Goal: Check status: Check status

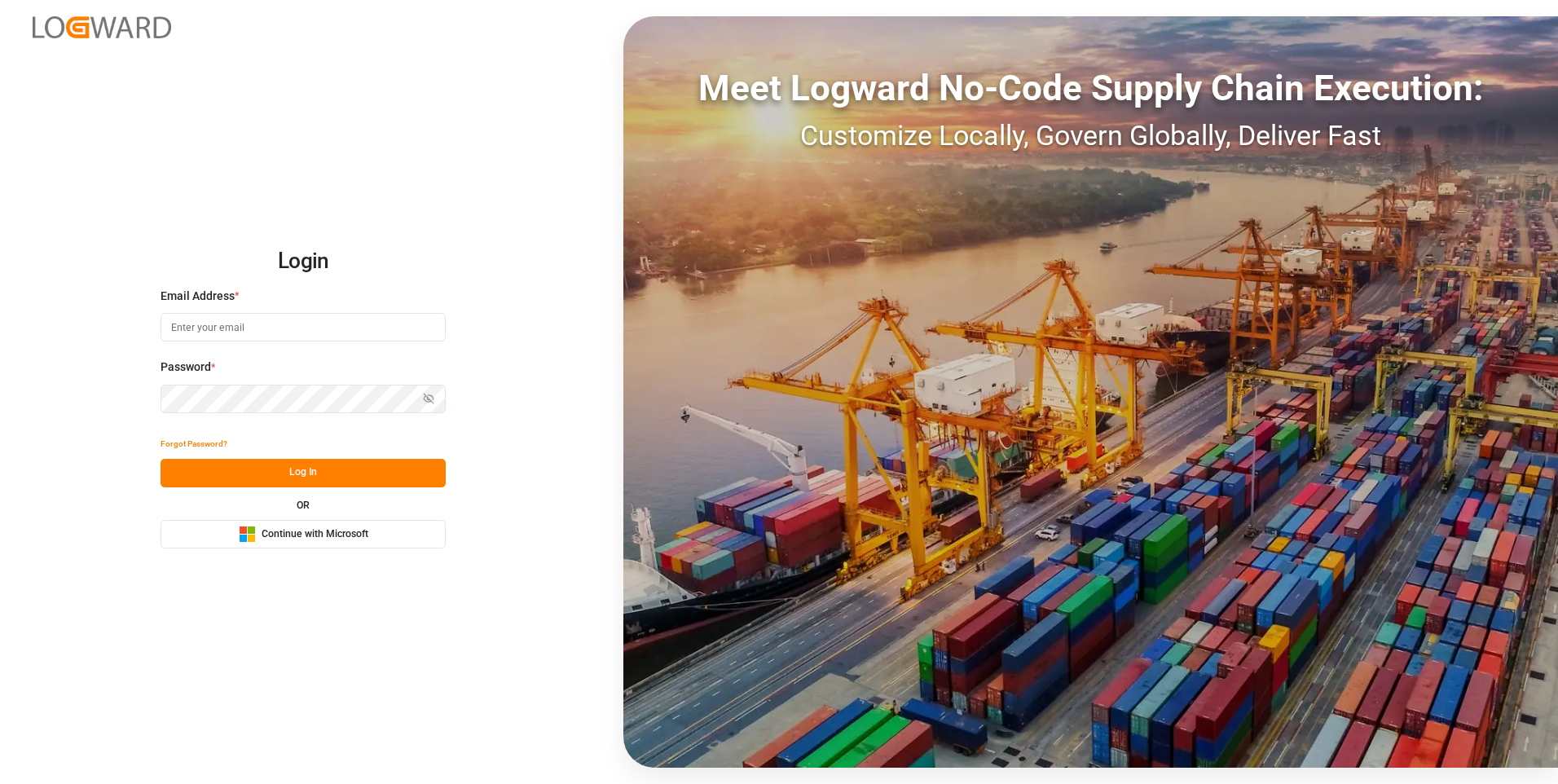
type input "[EMAIL_ADDRESS][DOMAIN_NAME]"
click at [222, 464] on button "Log In" at bounding box center [303, 473] width 285 height 28
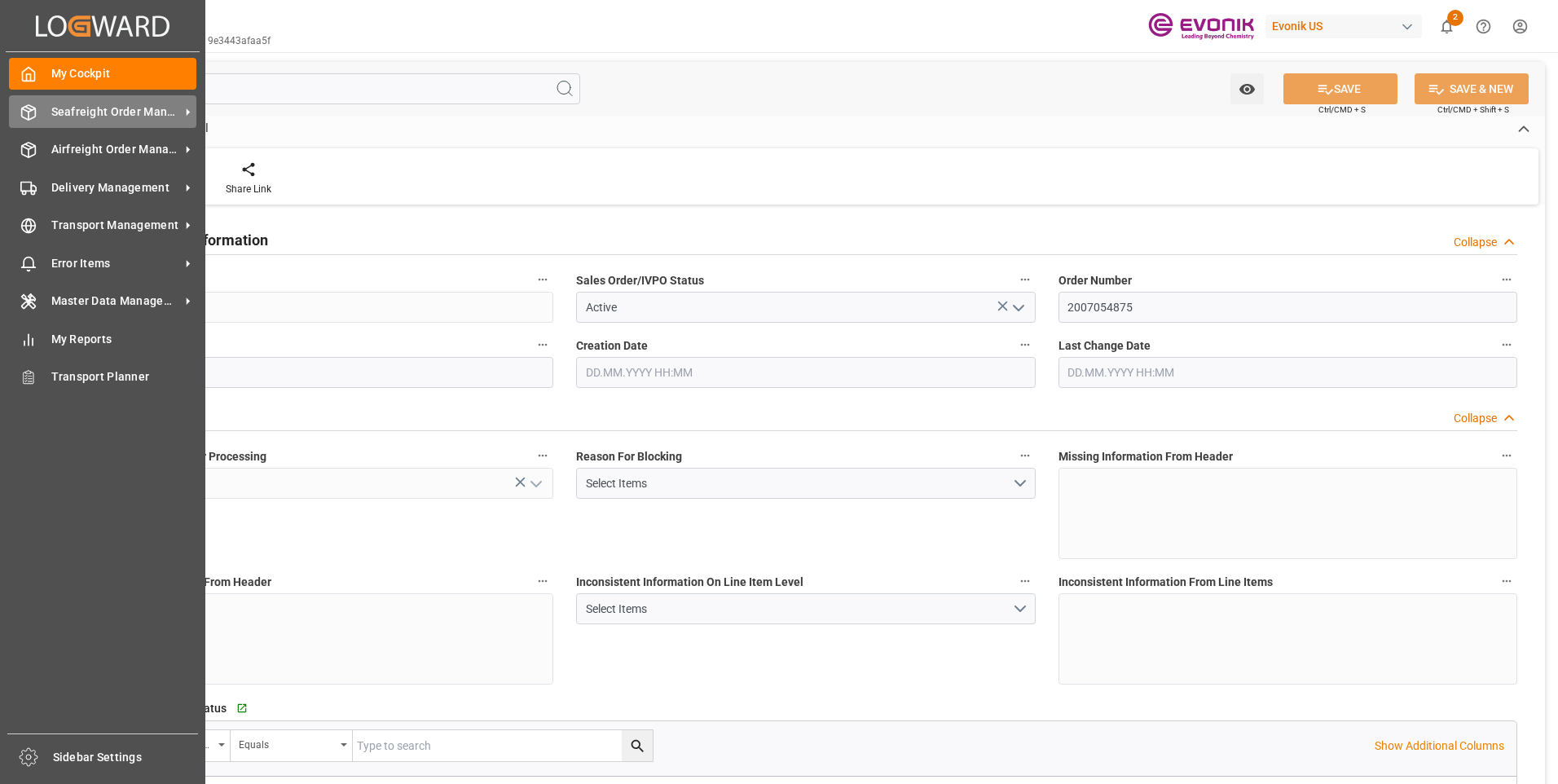
type input "TNTUN"
type input "0"
type input "2"
type input "3"
type input "2"
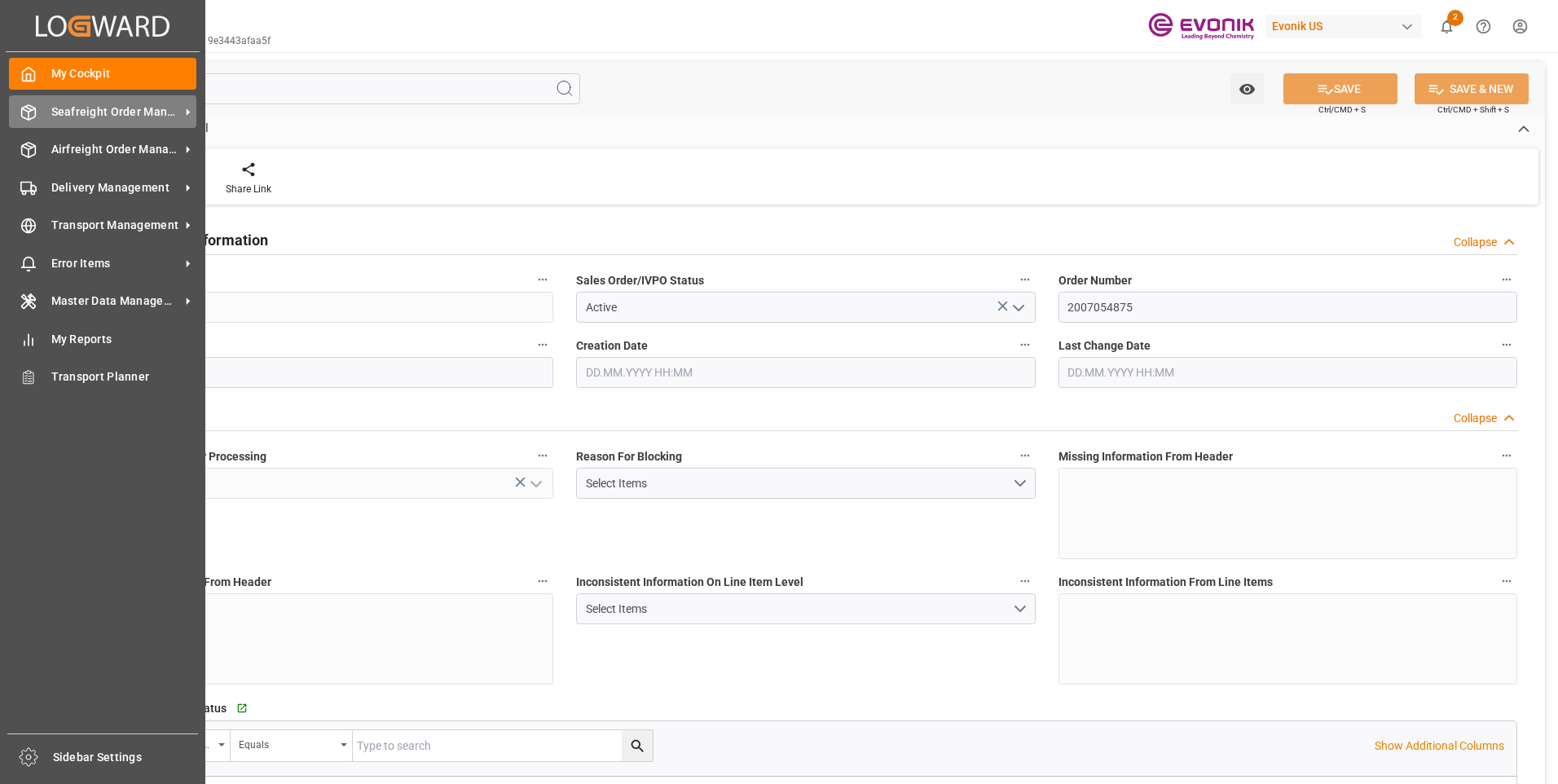
type input "39602.08"
type input "35.7032"
type input "34000"
type input "60"
type input "[DATE] 17:21"
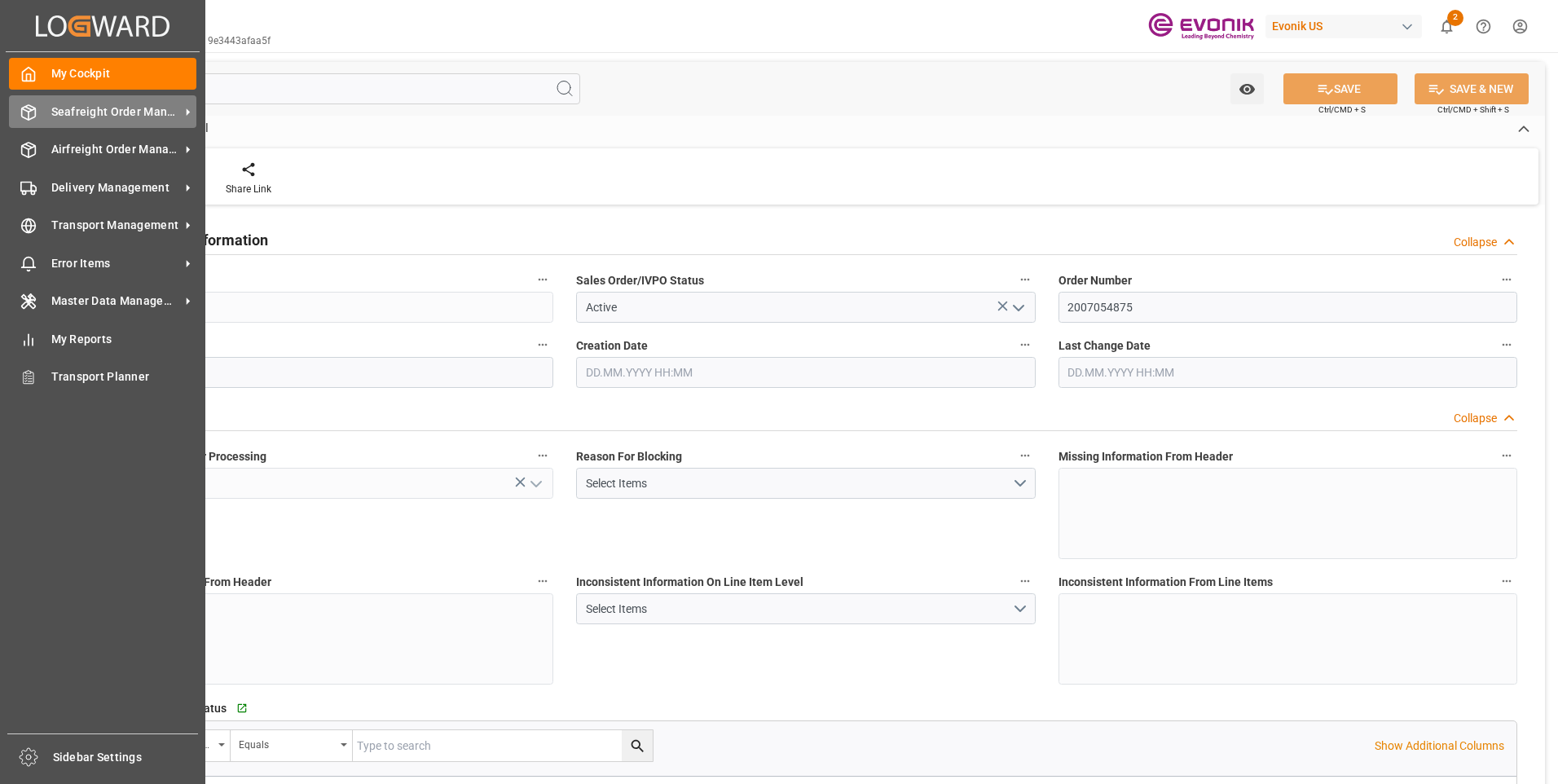
type input "[DATE] 20:09"
click at [87, 98] on div "Seafreight Order Management Seafreight Order Management" at bounding box center [103, 111] width 188 height 32
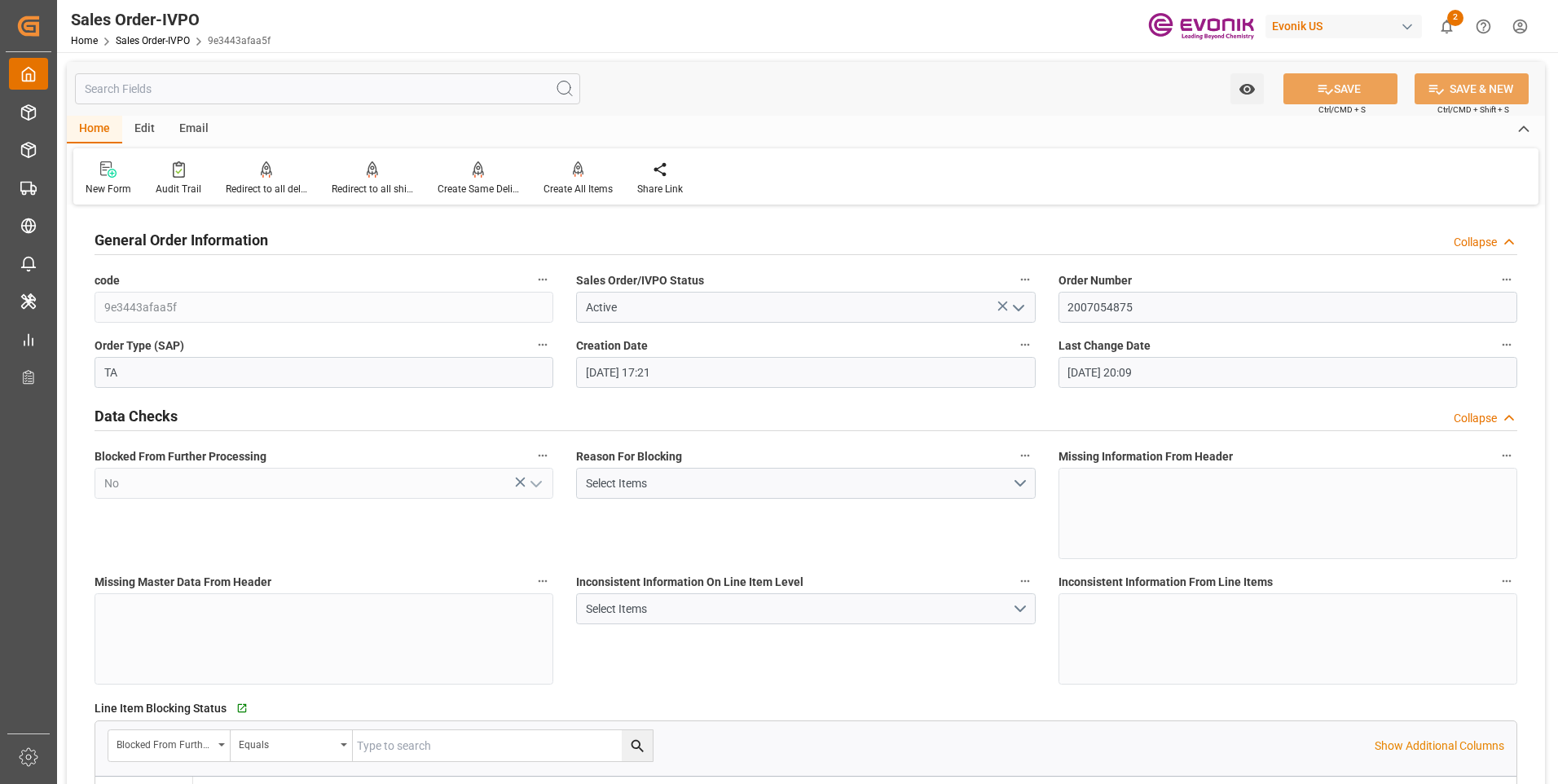
drag, startPoint x: 88, startPoint y: 97, endPoint x: 26, endPoint y: 77, distance: 65.1
click at [27, 77] on polyline at bounding box center [28, 77] width 4 height 6
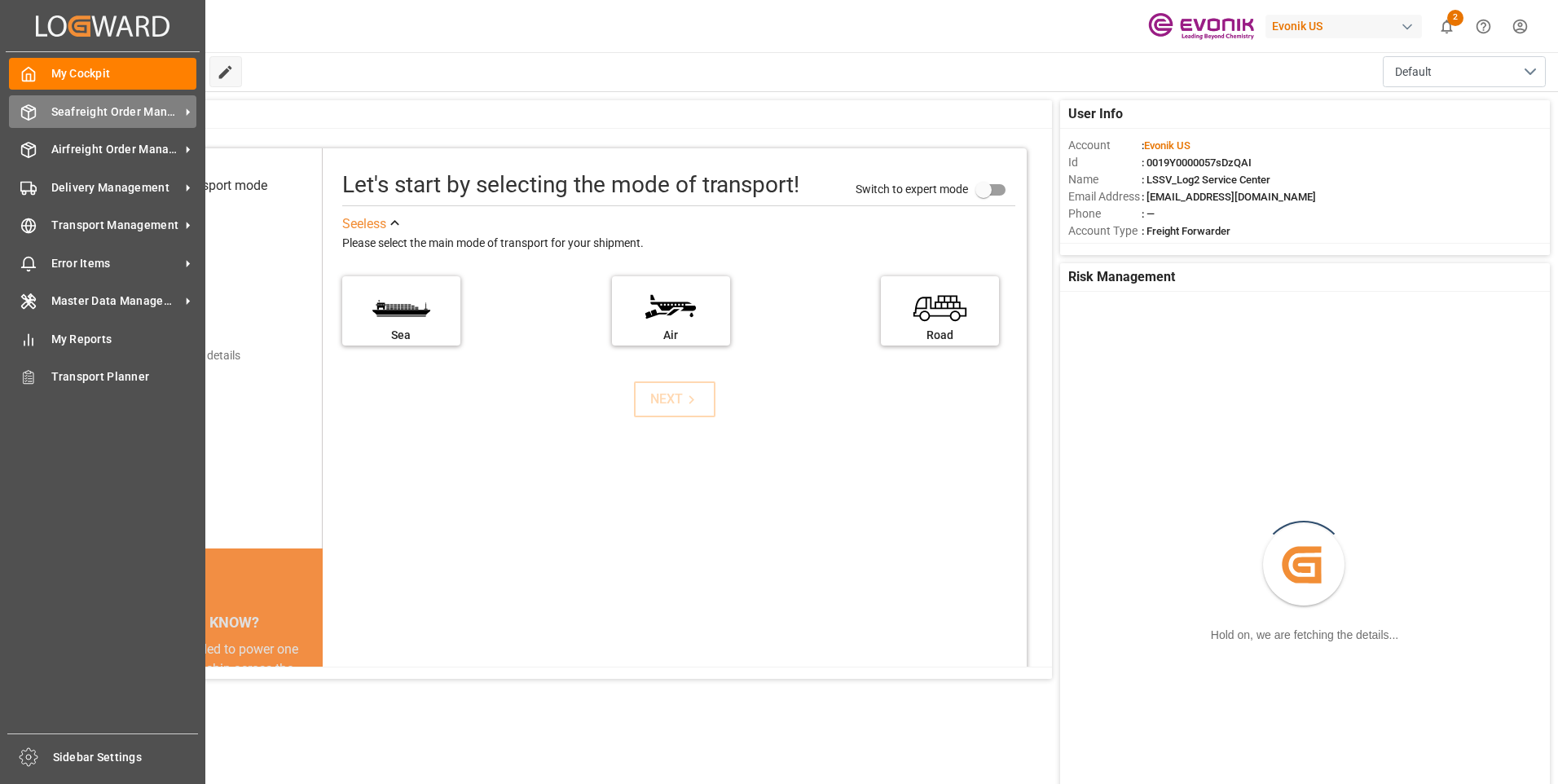
click at [83, 98] on div "Seafreight Order Management Seafreight Order Management" at bounding box center [103, 111] width 188 height 32
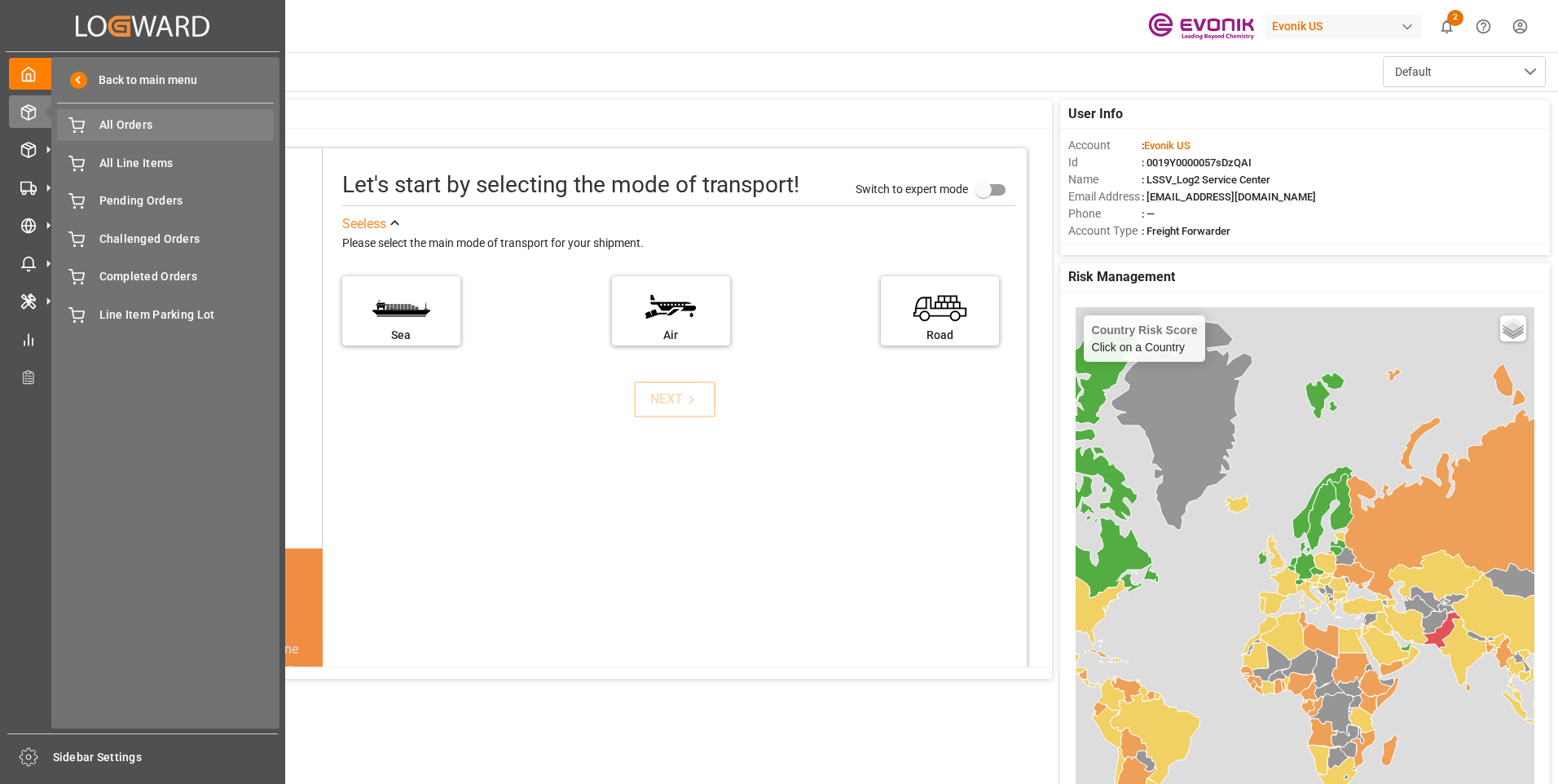
click at [143, 128] on span "All Orders" at bounding box center [187, 125] width 175 height 17
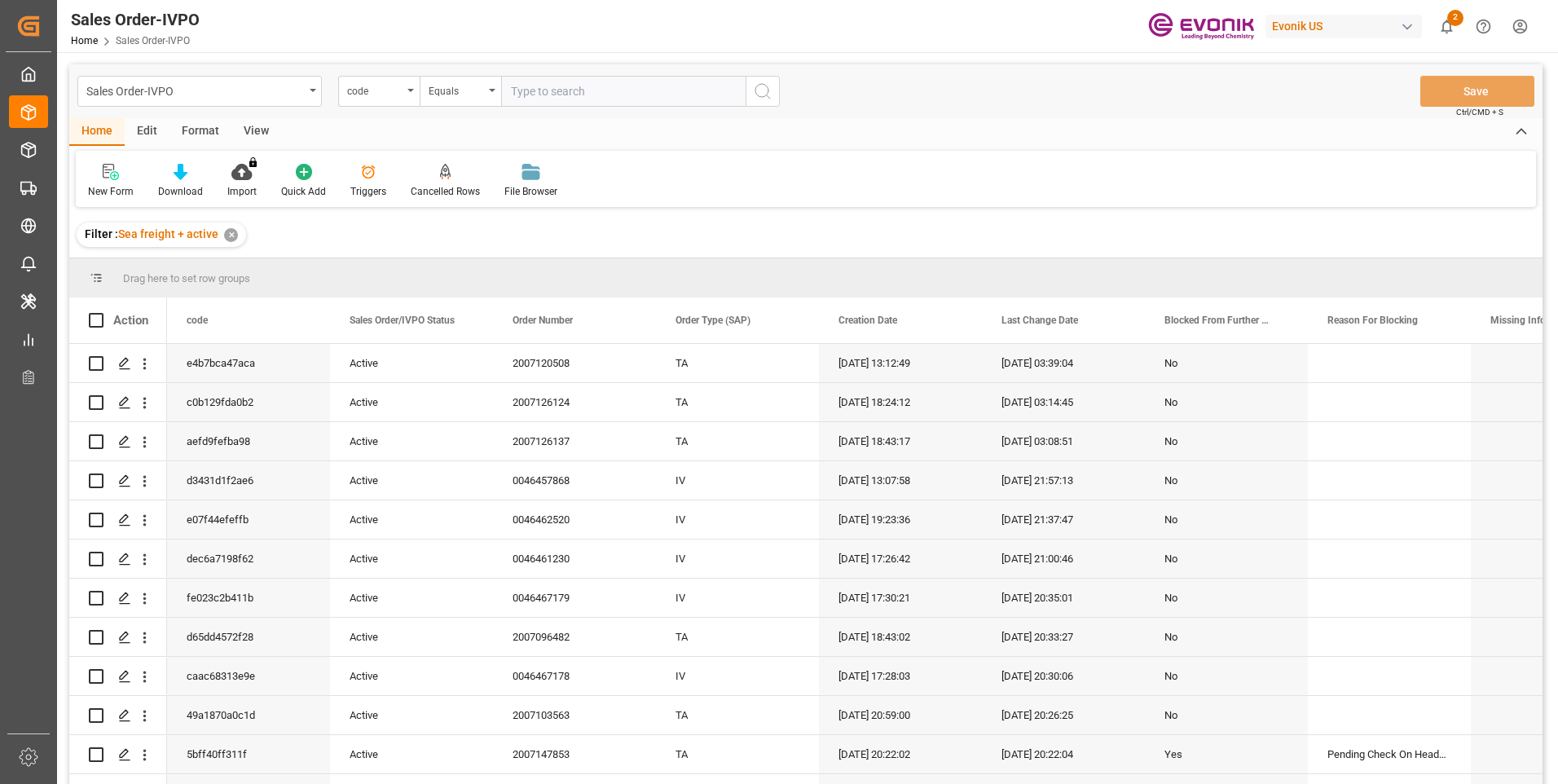
click at [536, 89] on input "text" at bounding box center [623, 91] width 244 height 31
click at [398, 93] on div "code" at bounding box center [374, 88] width 56 height 19
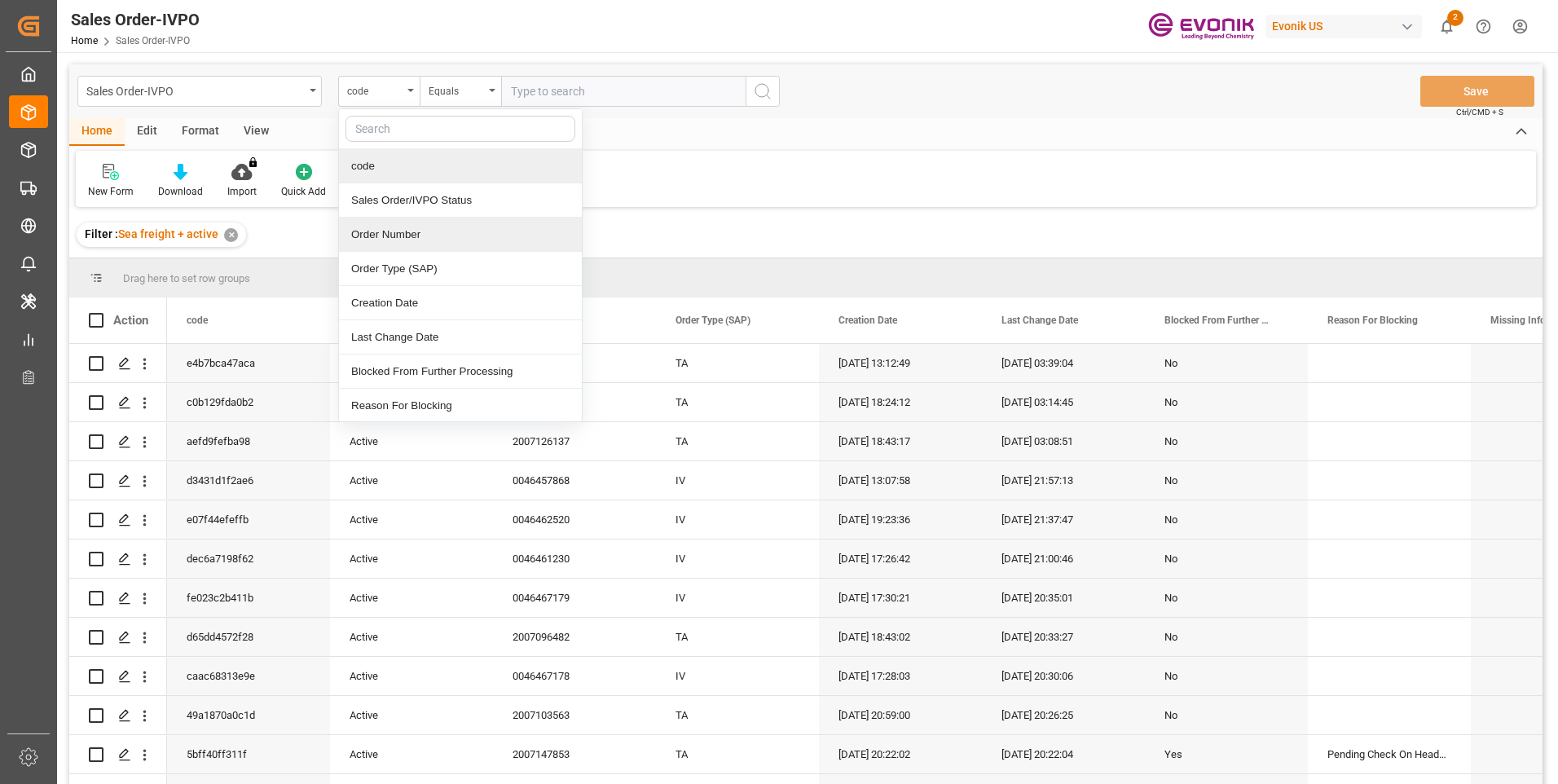
drag, startPoint x: 382, startPoint y: 231, endPoint x: 484, endPoint y: 195, distance: 108.2
click at [383, 231] on div "Order Number" at bounding box center [460, 234] width 243 height 35
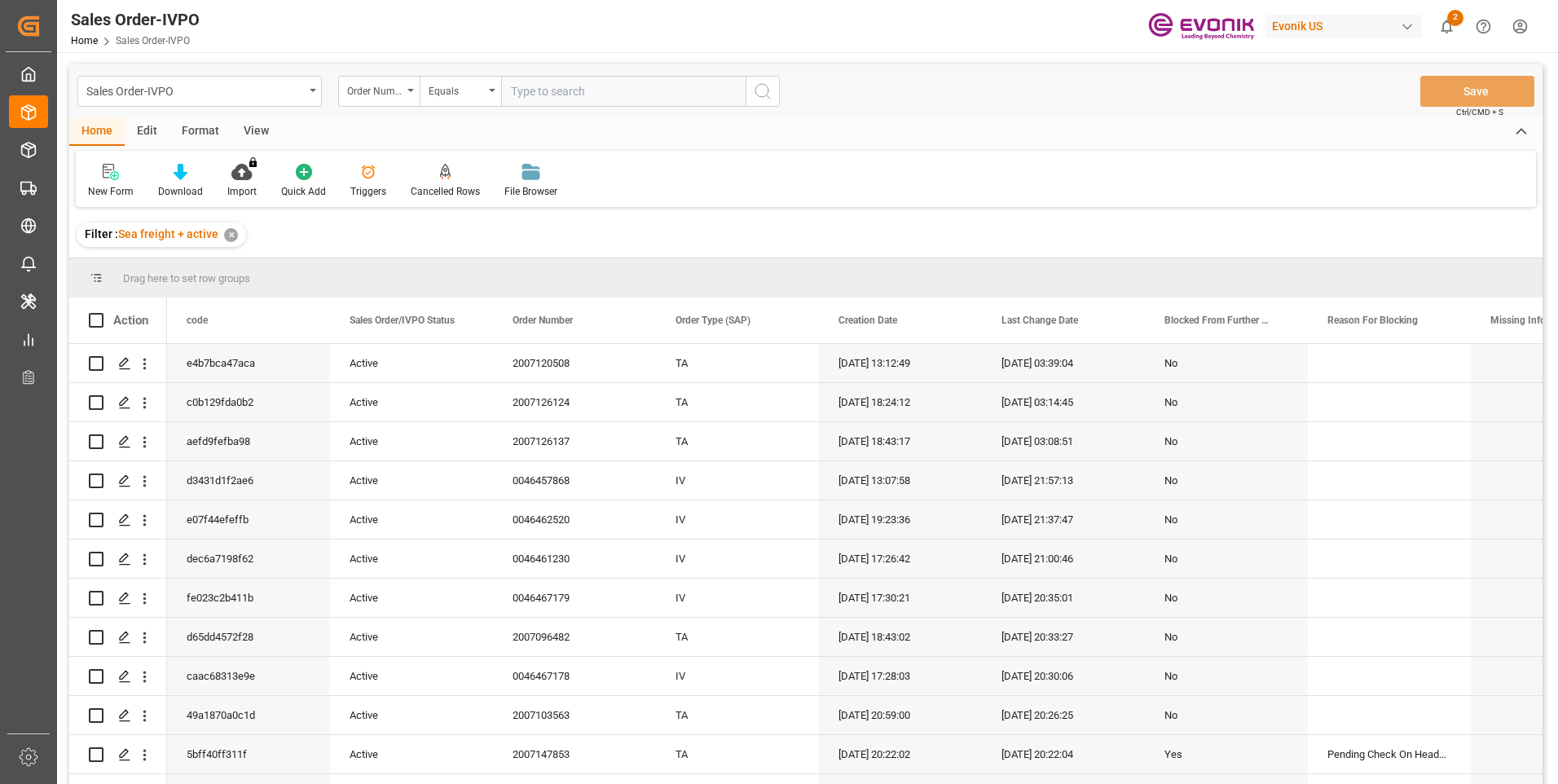
click at [574, 91] on input "text" at bounding box center [623, 91] width 244 height 31
paste input "2007147853"
type input "2007147853"
click at [762, 94] on icon "search button" at bounding box center [763, 91] width 19 height 19
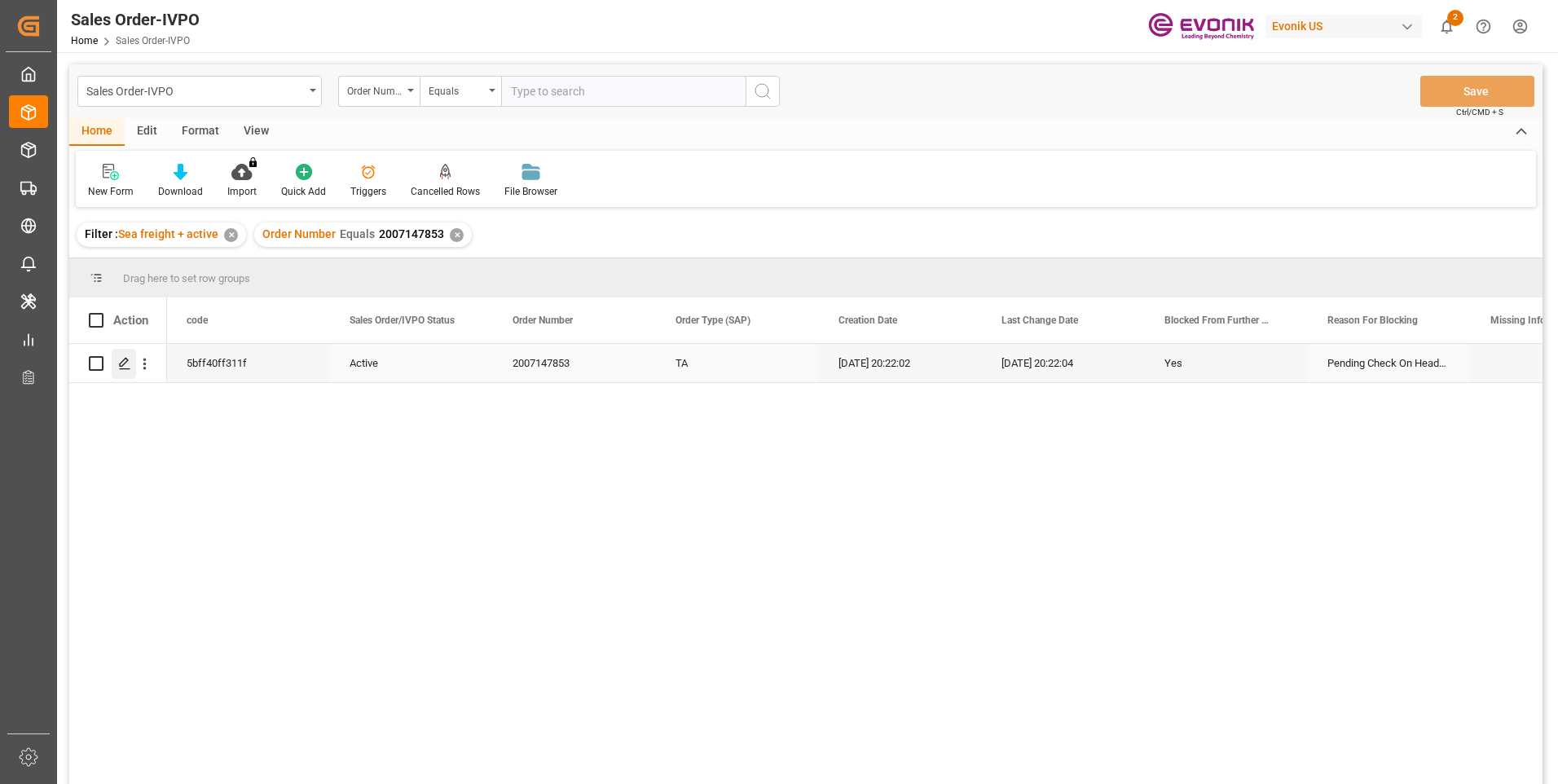
click at [129, 363] on icon "Press SPACE to select this row." at bounding box center [124, 363] width 13 height 13
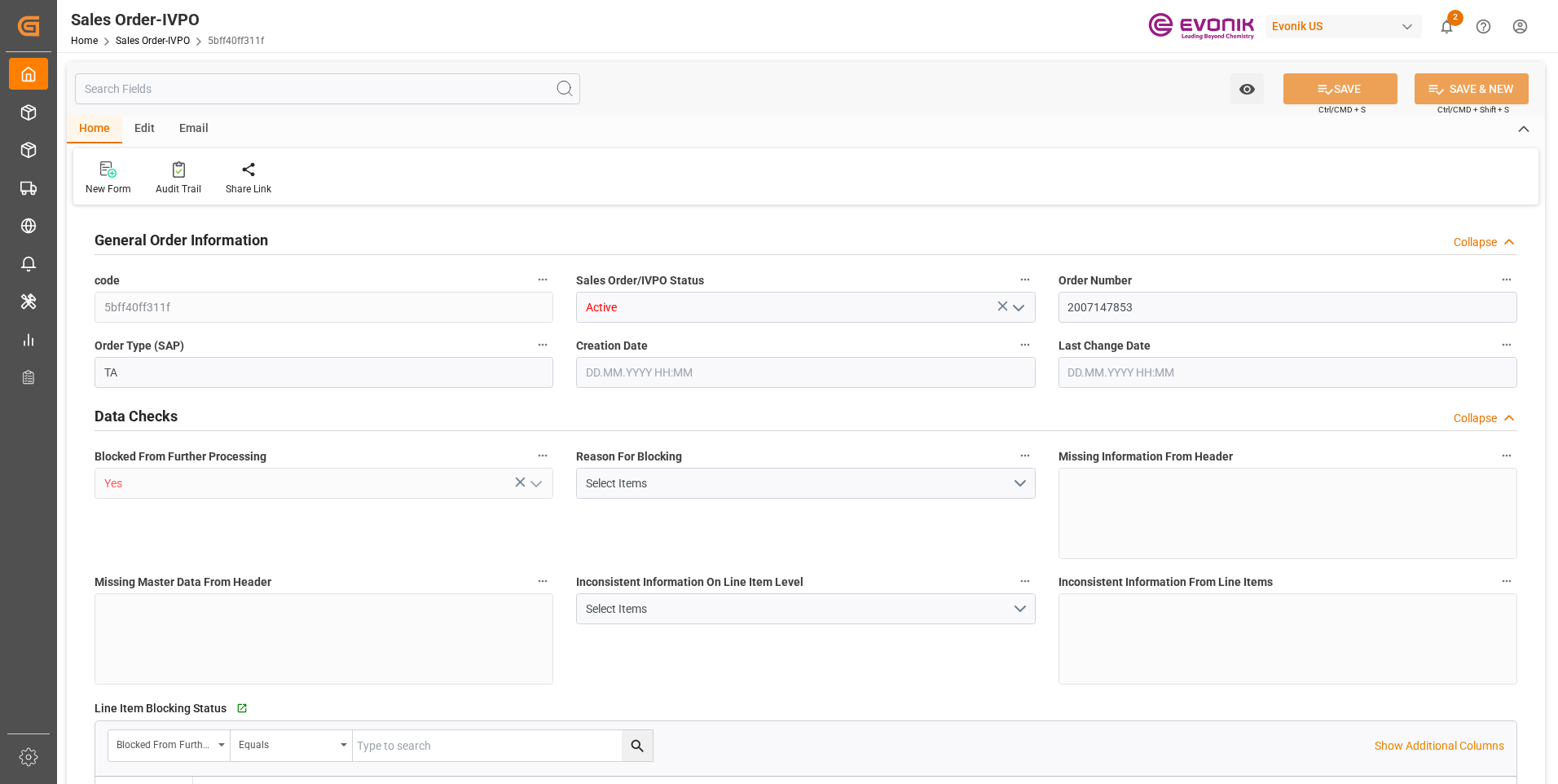
type input "ARBUE"
type input "0"
type input "1"
type input "11150"
type input "[DATE] 20:22"
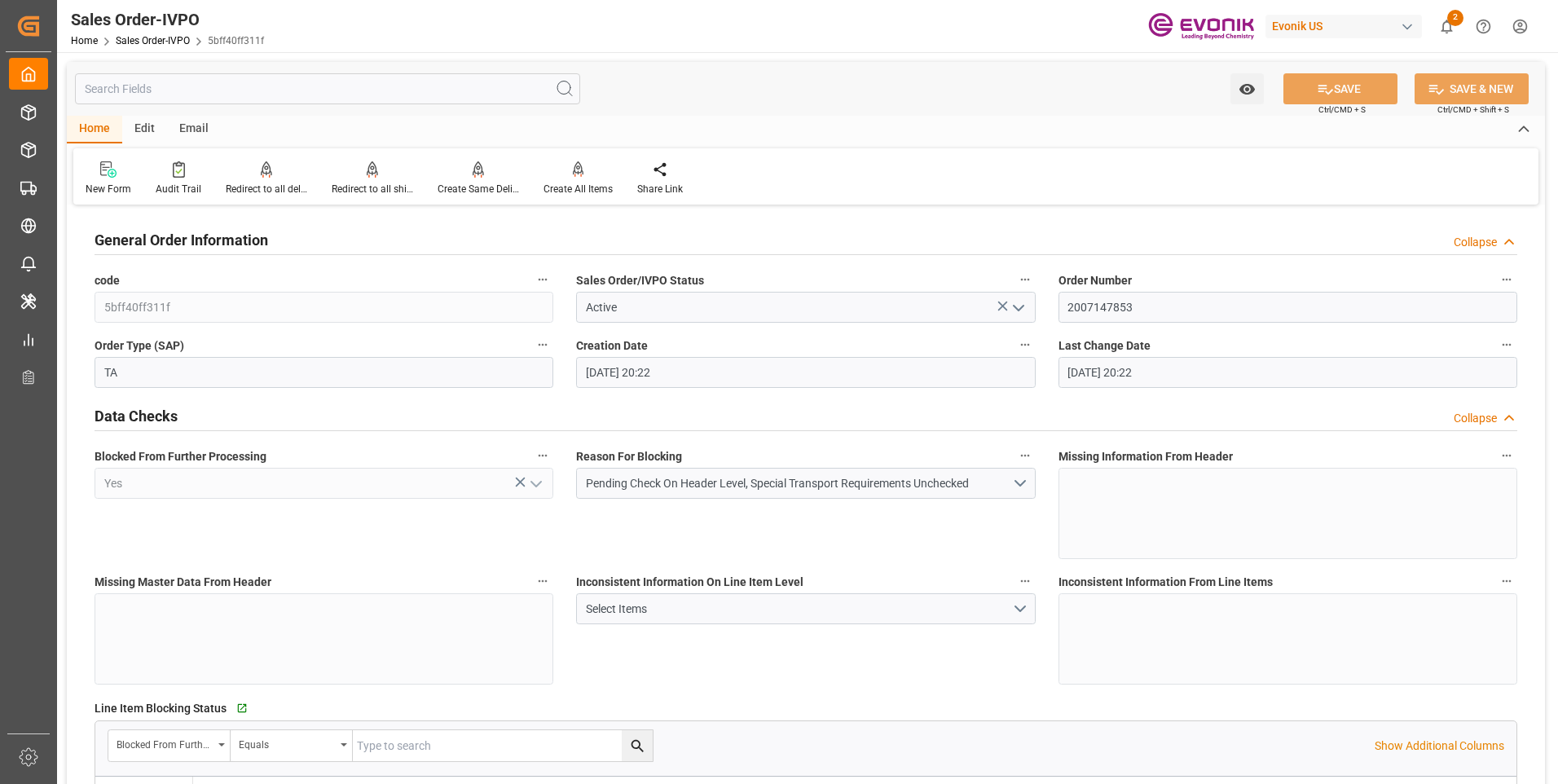
type input "[DATE] 20:22"
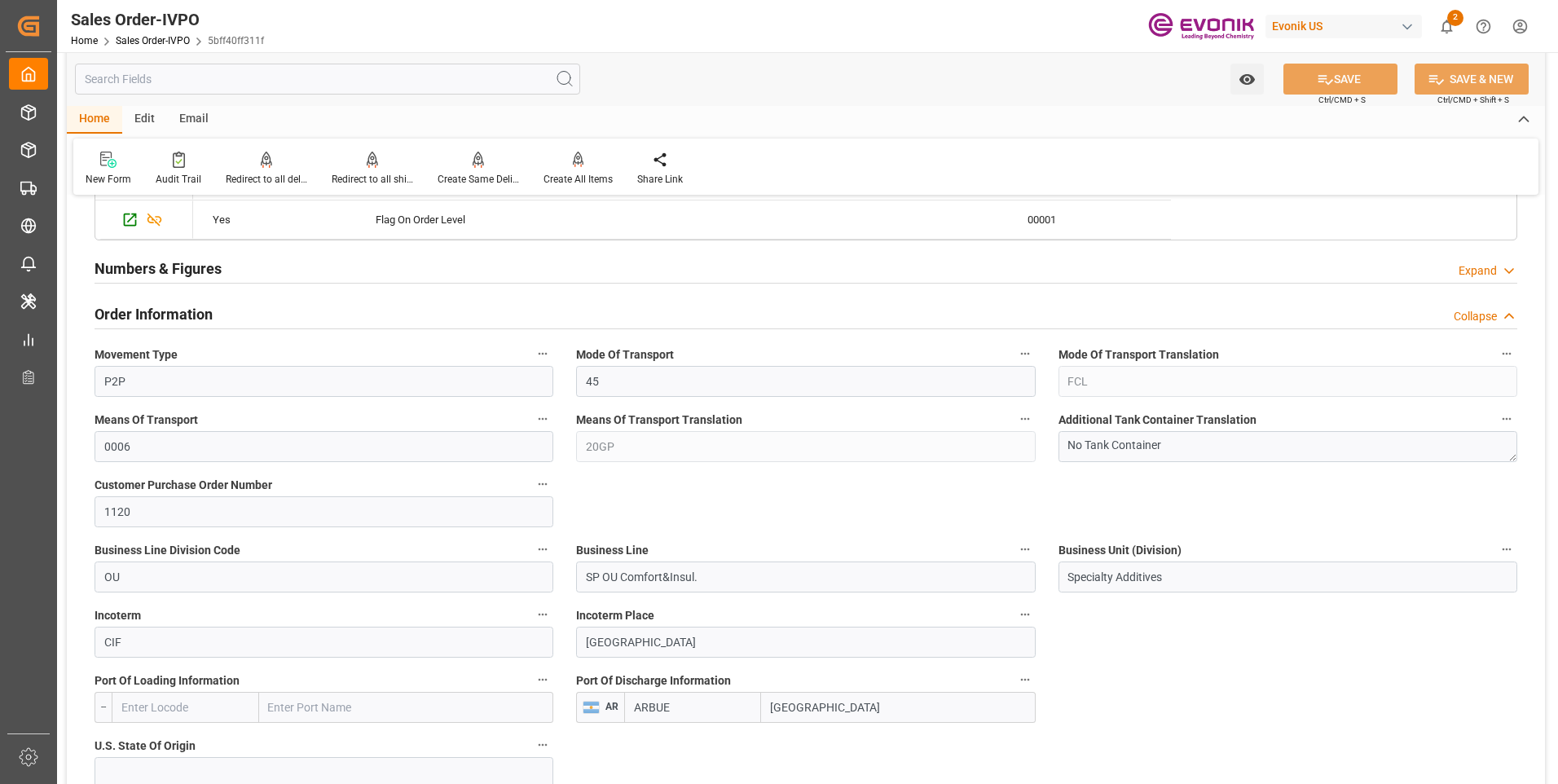
scroll to position [814, 0]
